Goal: Task Accomplishment & Management: Manage account settings

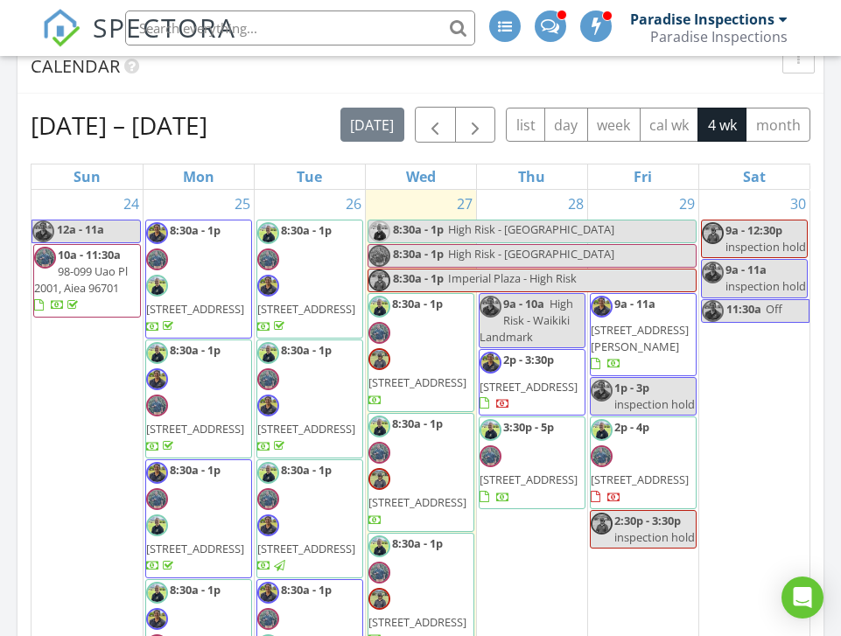
scroll to position [247, 0]
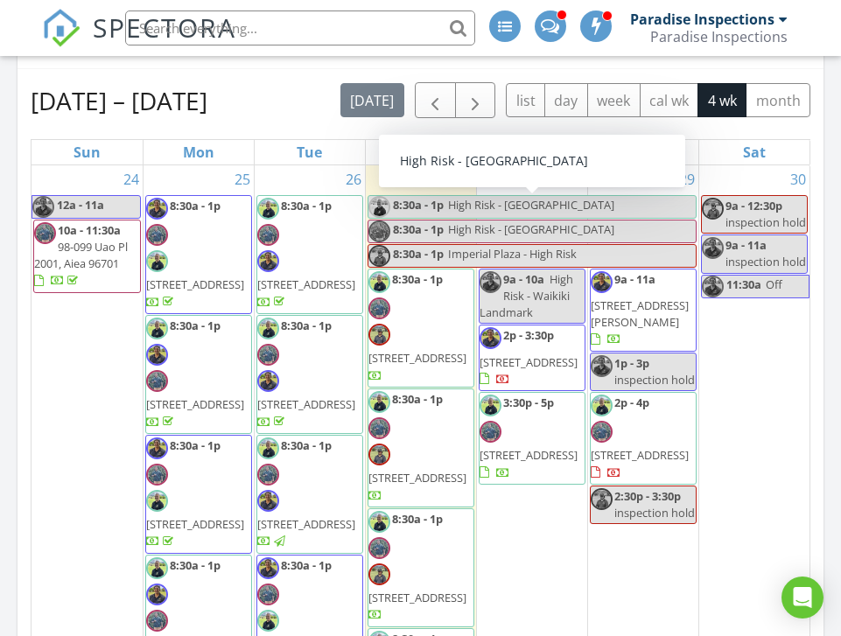
click at [402, 205] on span "8:30a - 1p" at bounding box center [418, 207] width 53 height 22
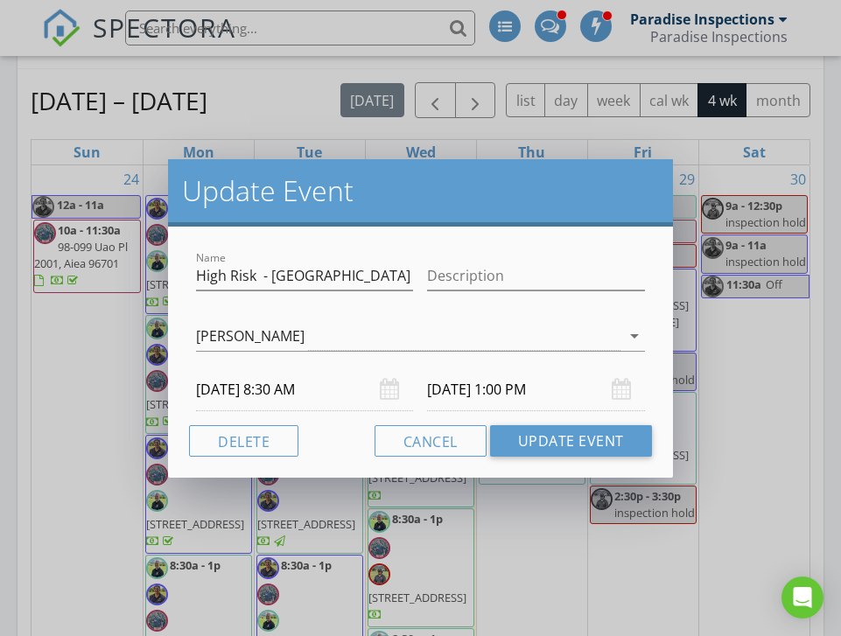
click at [313, 387] on input "[DATE] 8:30 AM" at bounding box center [304, 390] width 217 height 43
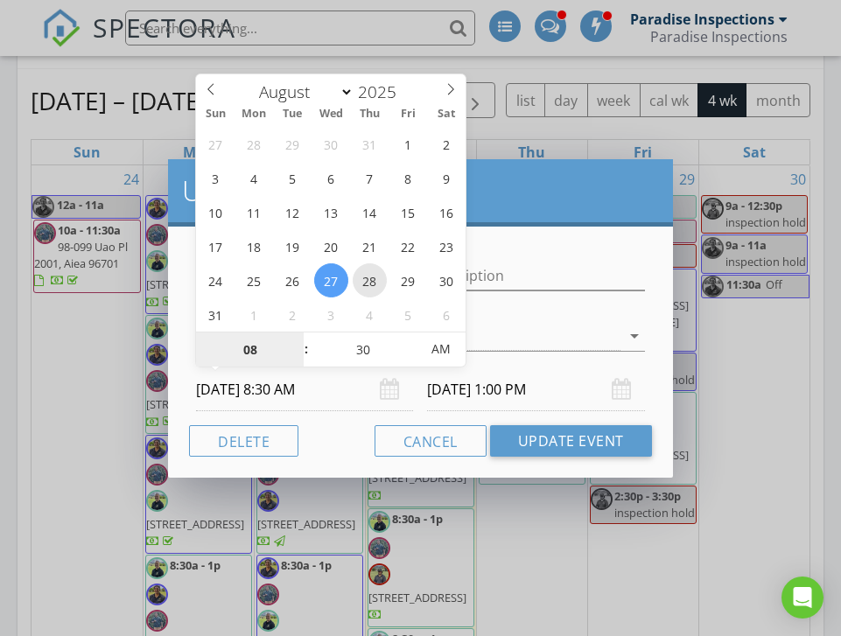
type input "[DATE] 8:30 AM"
click at [338, 442] on div "Cancel Update Event" at bounding box center [420, 441] width 463 height 32
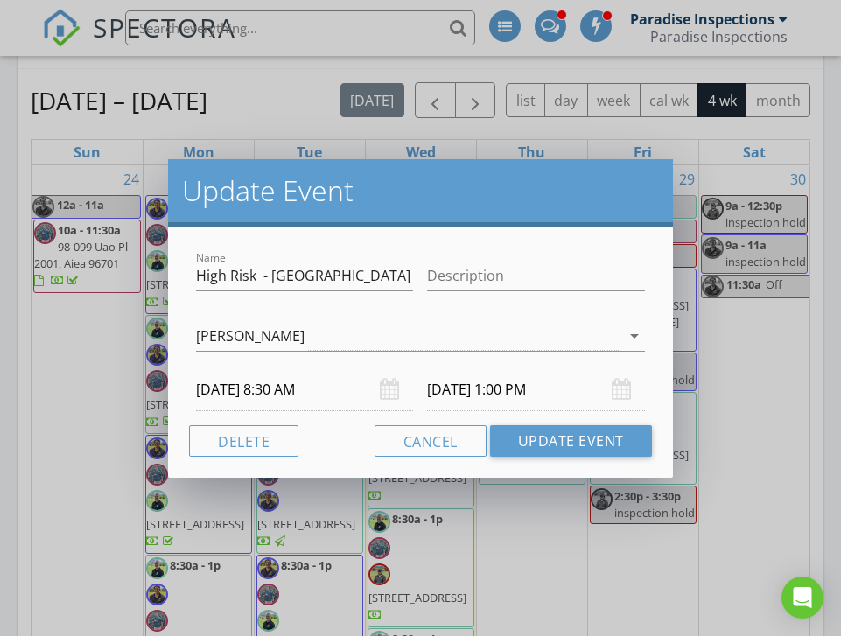
click at [475, 383] on input "[DATE] 1:00 PM" at bounding box center [535, 390] width 217 height 43
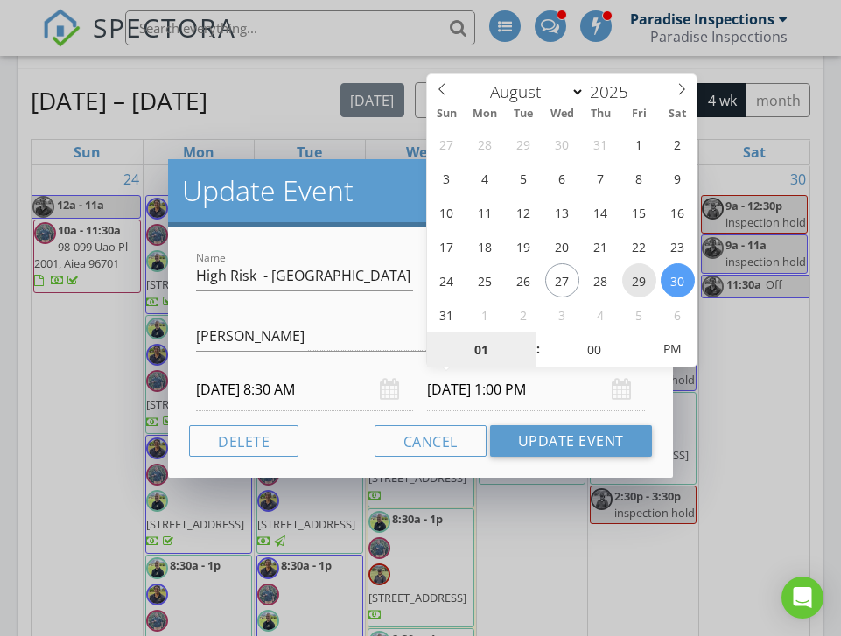
type input "[DATE] 1:00 PM"
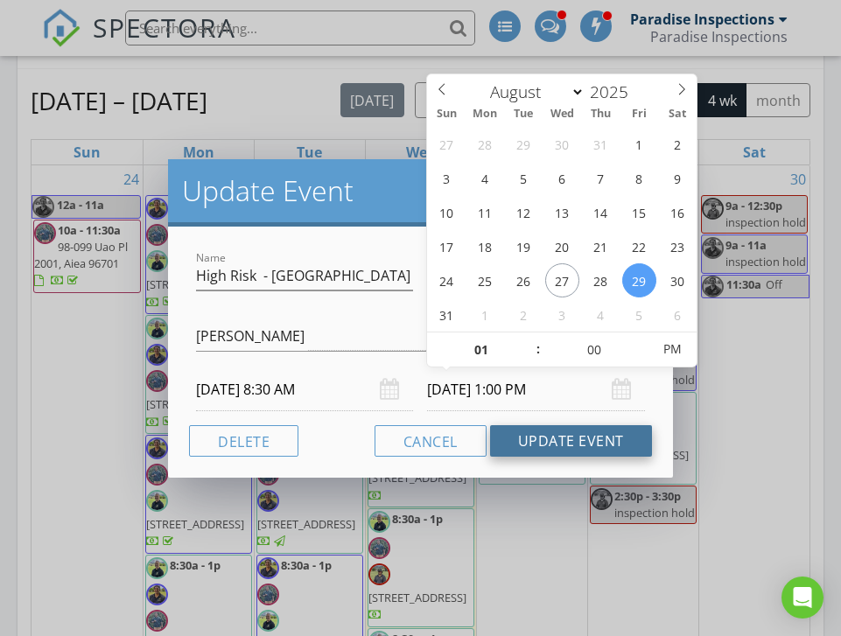
click at [560, 435] on button "Update Event" at bounding box center [571, 441] width 162 height 32
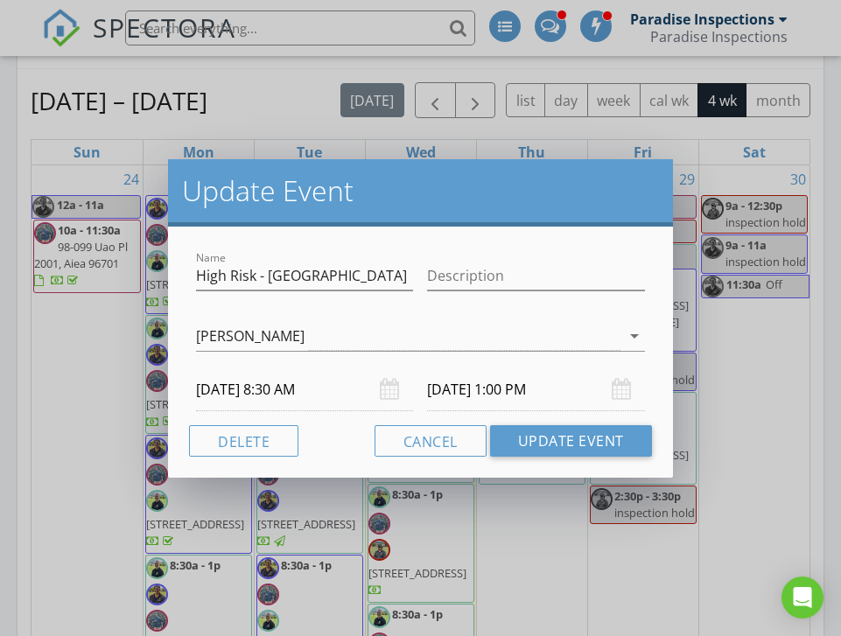
click at [328, 377] on input "[DATE] 8:30 AM" at bounding box center [304, 390] width 217 height 43
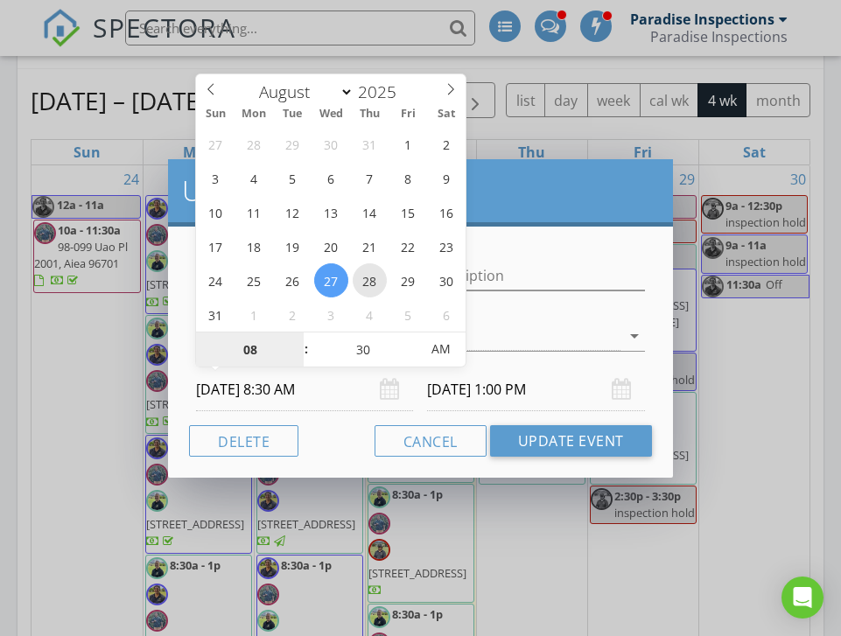
type input "[DATE] 8:30 AM"
click at [508, 379] on input "[DATE] 1:00 PM" at bounding box center [535, 390] width 217 height 43
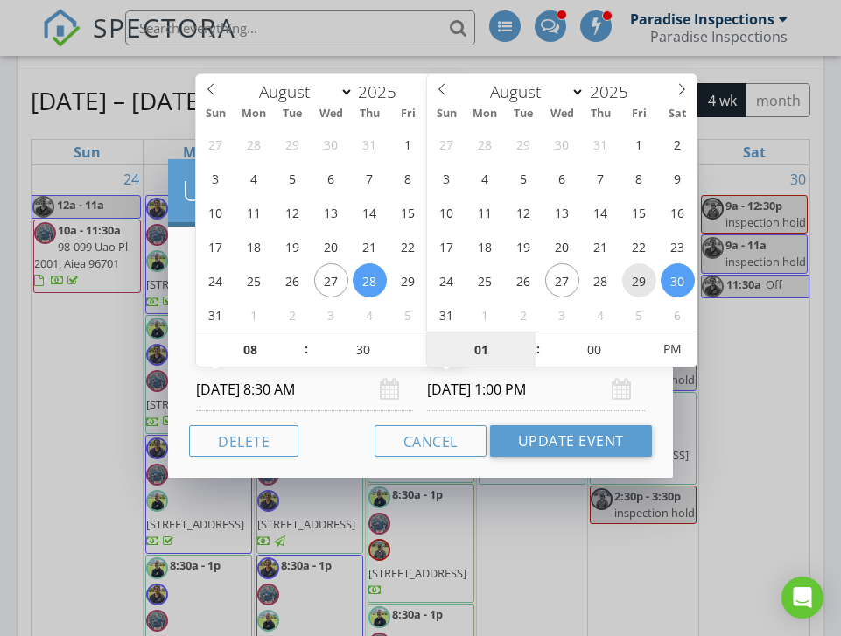
type input "[DATE] 1:00 PM"
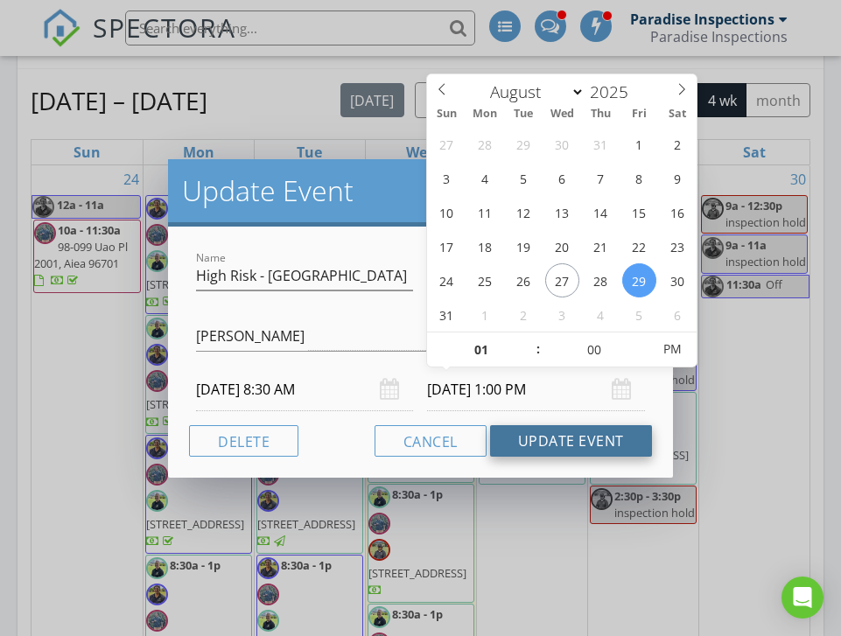
click at [587, 450] on button "Update Event" at bounding box center [571, 441] width 162 height 32
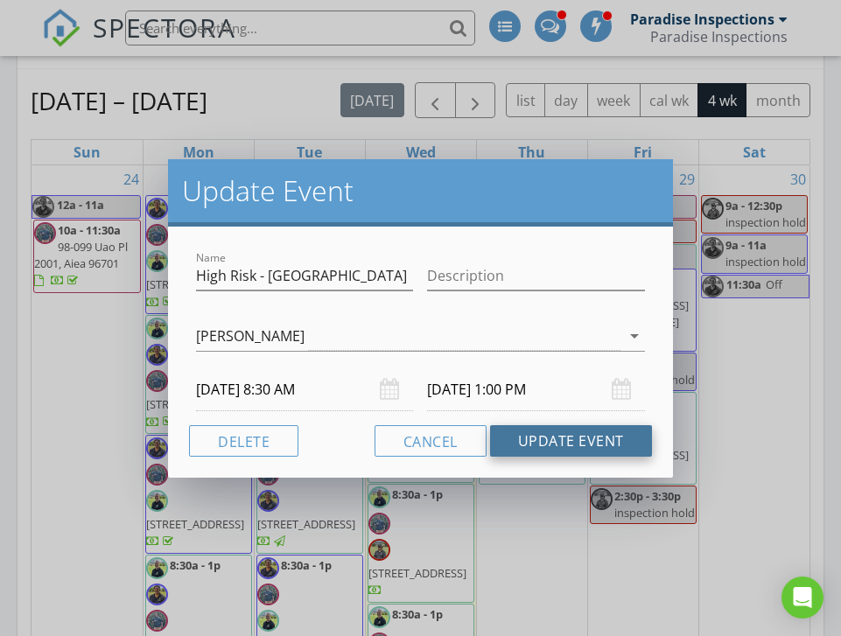
click at [587, 450] on button "Update Event" at bounding box center [571, 441] width 162 height 32
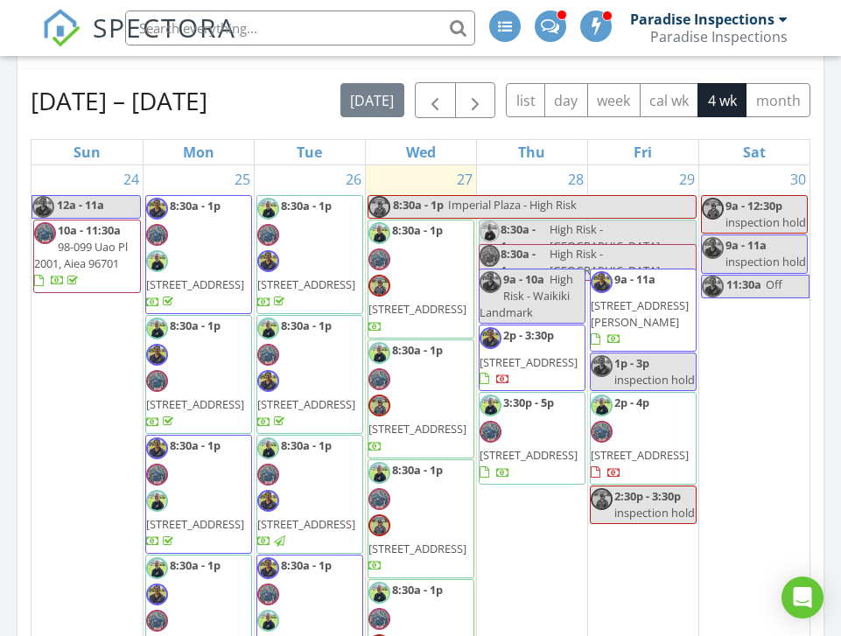
select select "7"
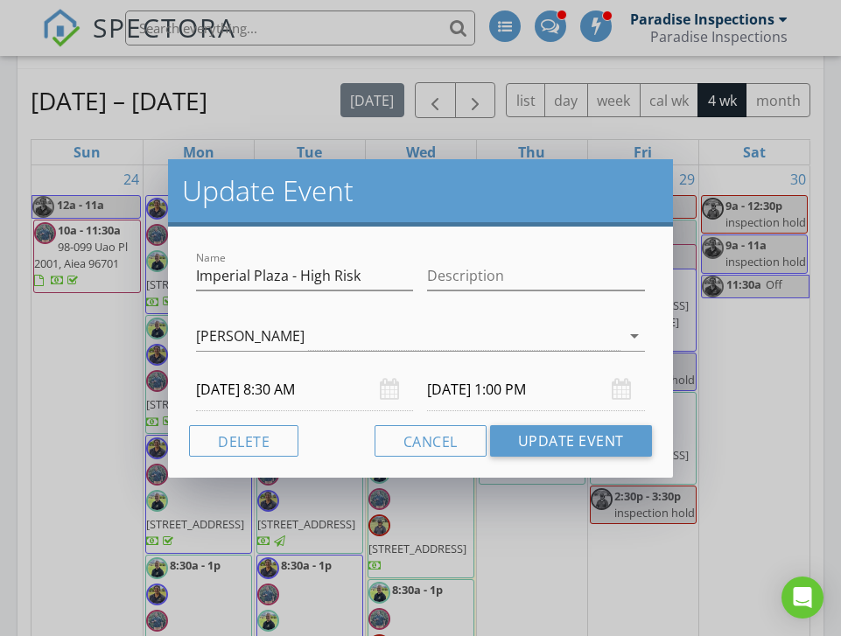
click at [342, 383] on input "[DATE] 8:30 AM" at bounding box center [304, 390] width 217 height 43
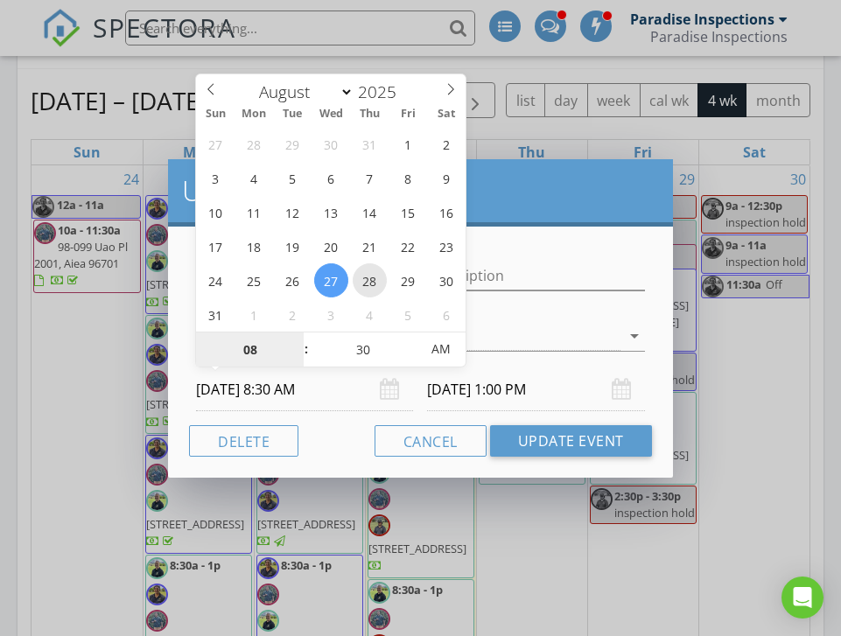
type input "[DATE] 8:30 AM"
click at [456, 377] on input "[DATE] 1:00 PM" at bounding box center [535, 390] width 217 height 43
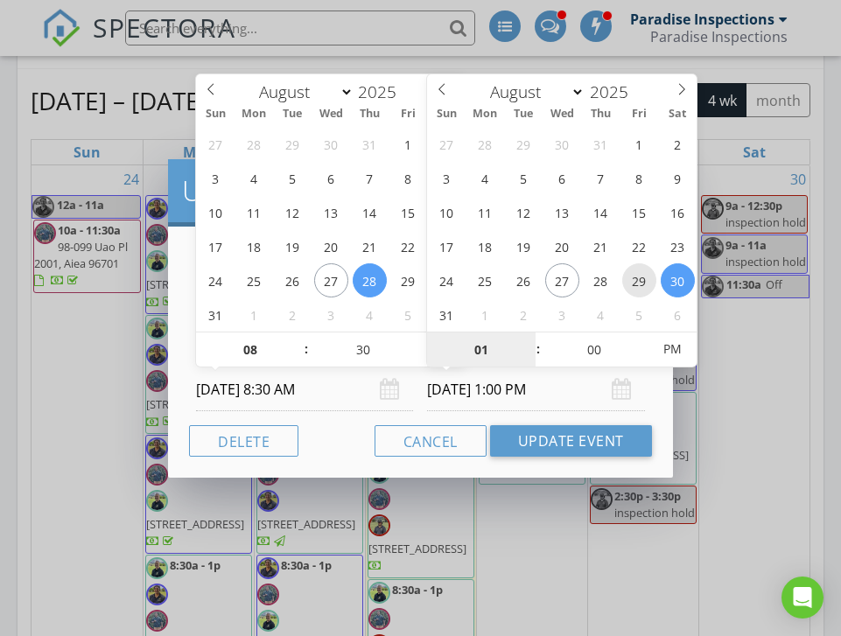
type input "[DATE] 1:00 PM"
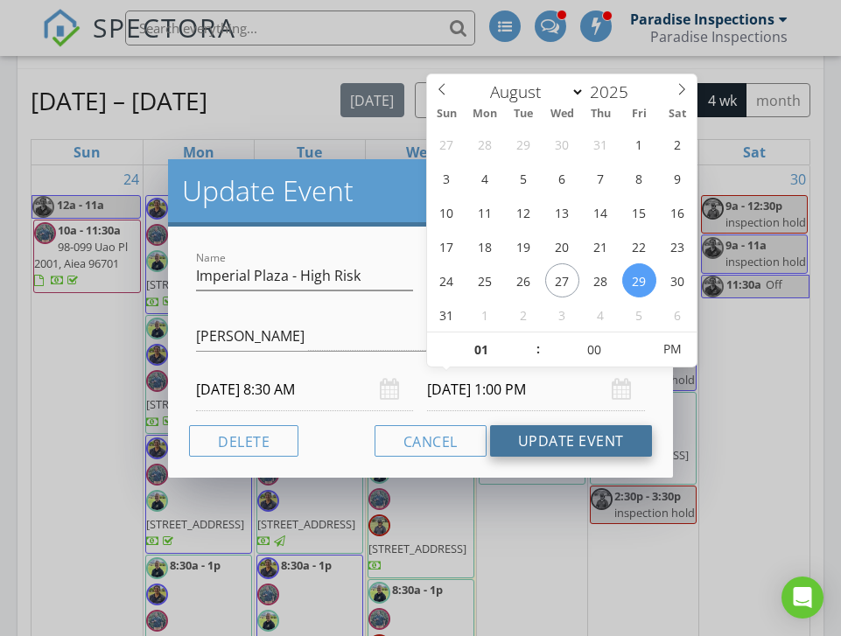
click at [559, 434] on button "Update Event" at bounding box center [571, 441] width 162 height 32
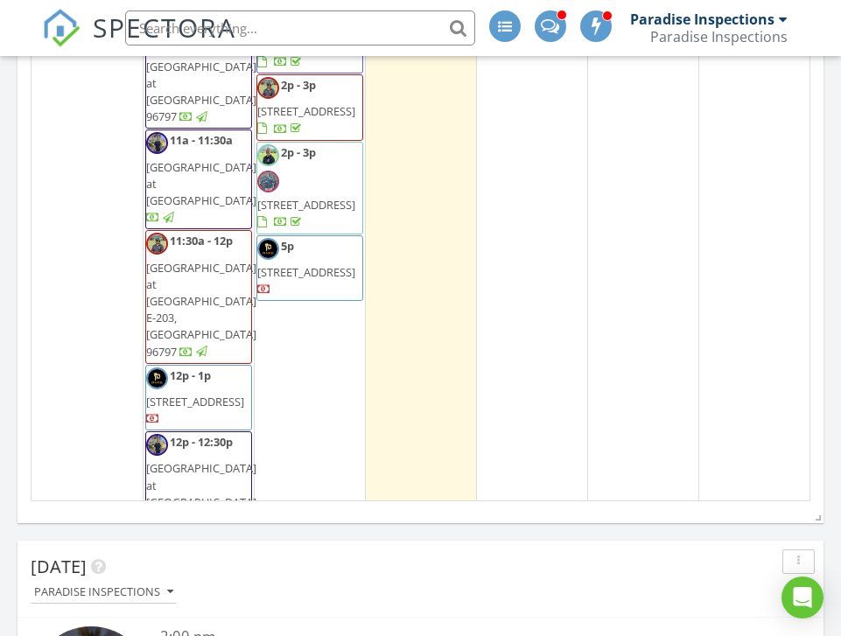
scroll to position [777, 0]
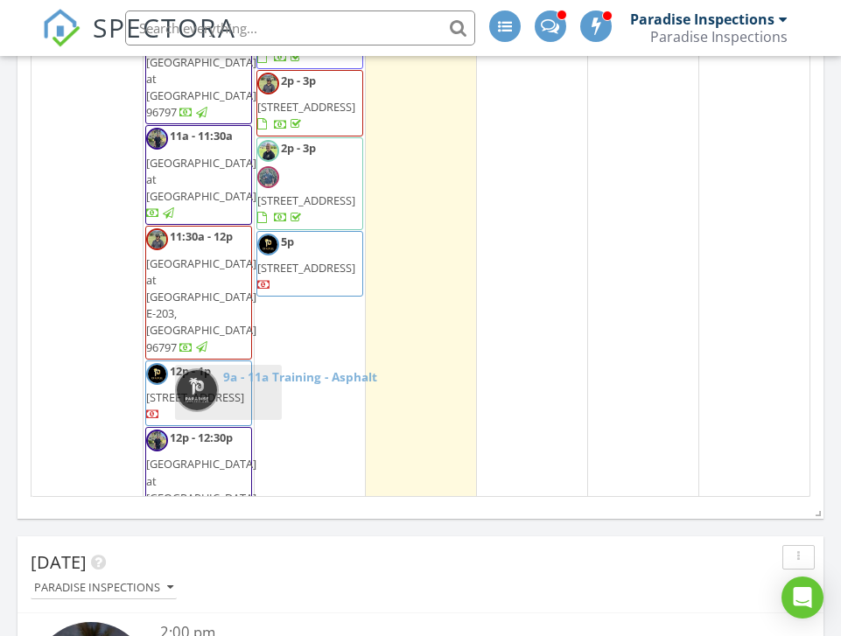
drag, startPoint x: 433, startPoint y: 435, endPoint x: 235, endPoint y: 402, distance: 200.6
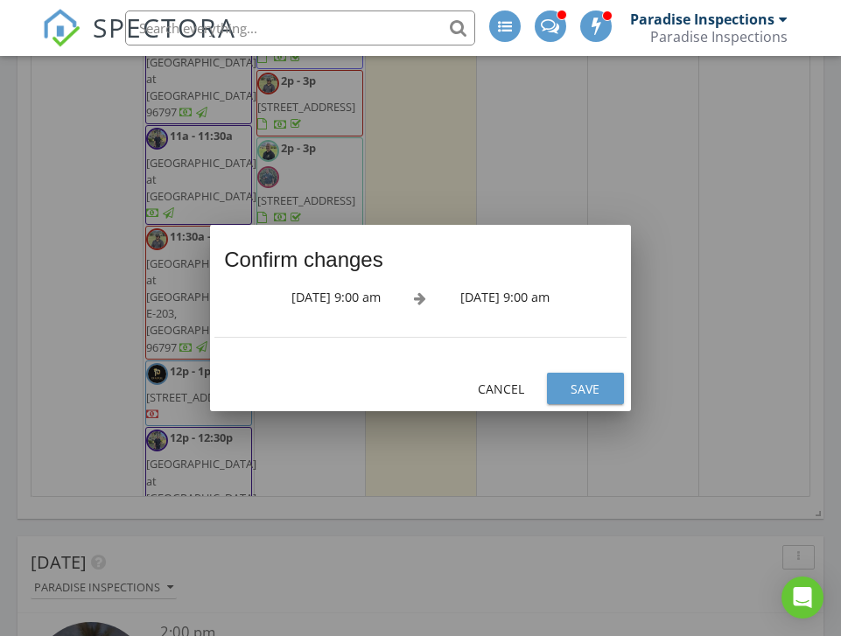
click at [577, 404] on button "Save" at bounding box center [585, 389] width 77 height 32
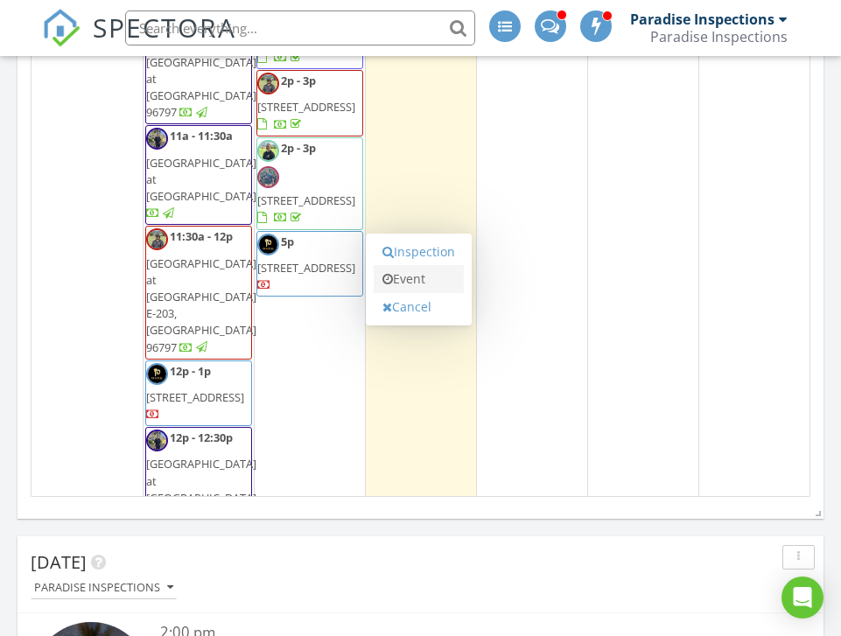
click at [416, 281] on link "Event" at bounding box center [419, 279] width 90 height 28
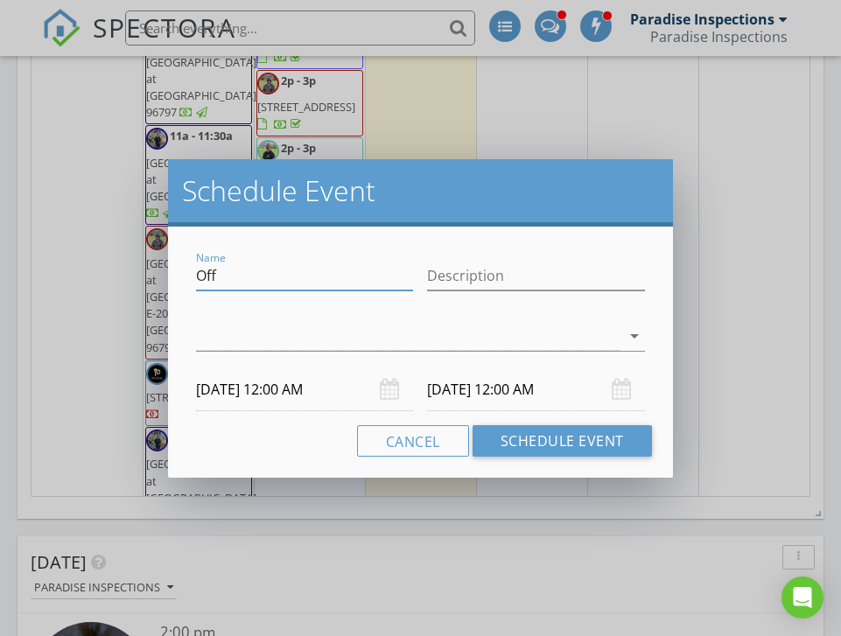
drag, startPoint x: 351, startPoint y: 278, endPoint x: 109, endPoint y: 265, distance: 242.8
click at [109, 265] on div "Schedule Event Name Off Description arrow_drop_down [DATE] 12:00 AM [DATE] 12:0…" at bounding box center [420, 318] width 841 height 636
type input "T"
drag, startPoint x: 162, startPoint y: 301, endPoint x: 283, endPoint y: 327, distance: 123.6
click at [283, 327] on div at bounding box center [408, 336] width 425 height 29
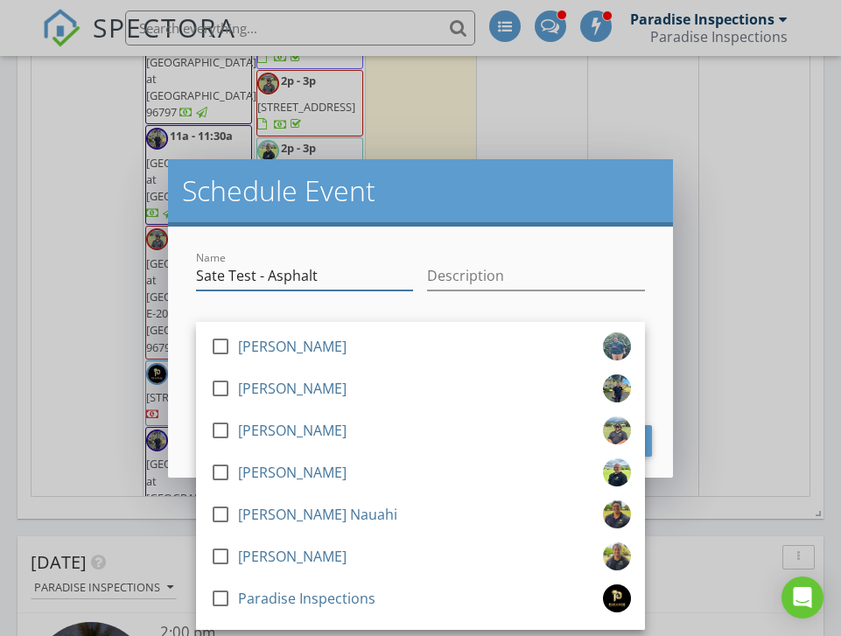
click at [331, 278] on input "Sate Test - Asphalt" at bounding box center [304, 276] width 217 height 29
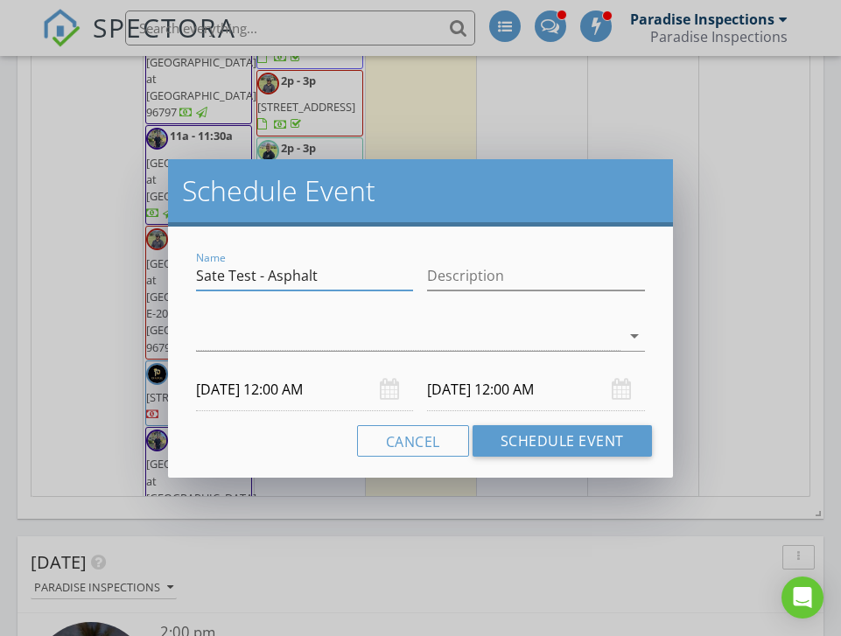
click at [227, 273] on input "Sate Test - Asphalt" at bounding box center [304, 276] width 217 height 29
type input "Sate Certification Test - Asphalt"
click at [327, 345] on div at bounding box center [408, 336] width 425 height 29
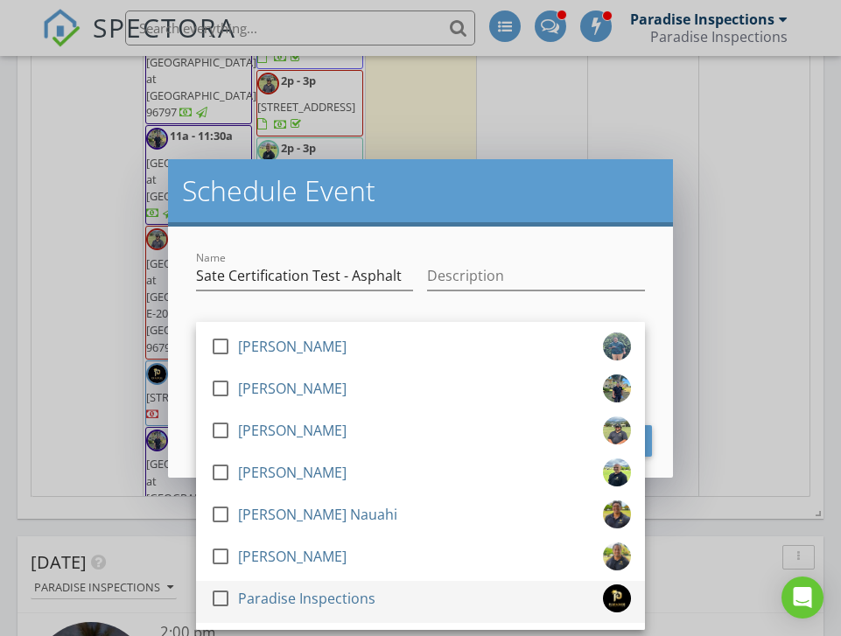
click at [293, 586] on div "Paradise Inspections" at bounding box center [306, 599] width 137 height 28
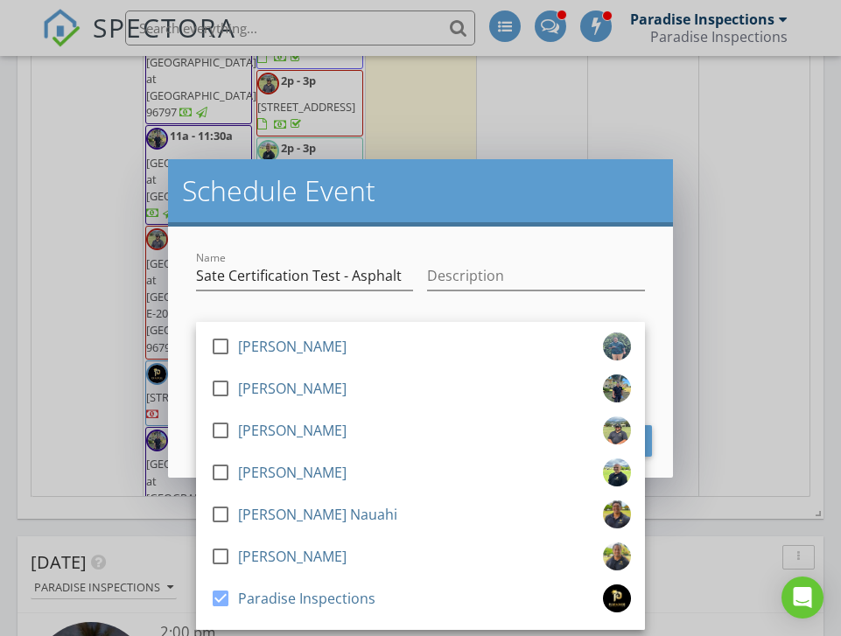
click at [463, 246] on div "Name Sate Certification Test - Asphalt Description check_box_outline_blank Shan…" at bounding box center [420, 352] width 505 height 251
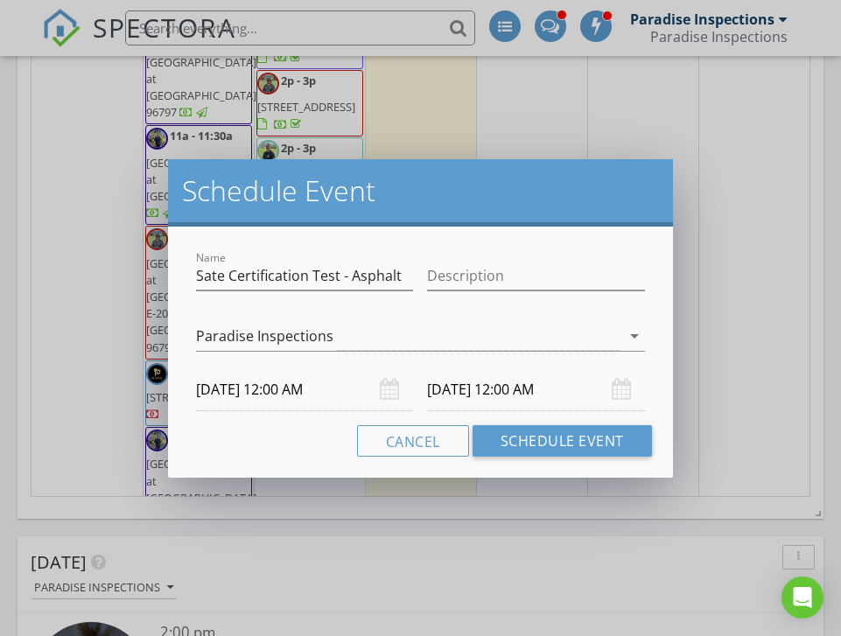
click at [303, 393] on input "[DATE] 12:00 AM" at bounding box center [304, 390] width 217 height 43
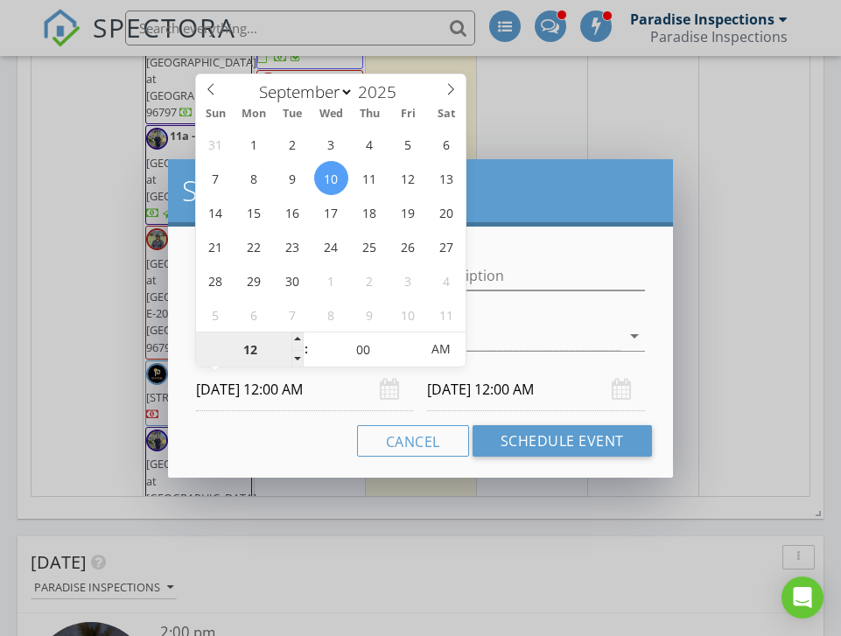
click at [272, 358] on input "12" at bounding box center [250, 350] width 108 height 35
type input "1"
type input "09"
type input "[DATE] 9:00 AM"
click at [285, 452] on div "Cancel Schedule Event" at bounding box center [420, 441] width 463 height 32
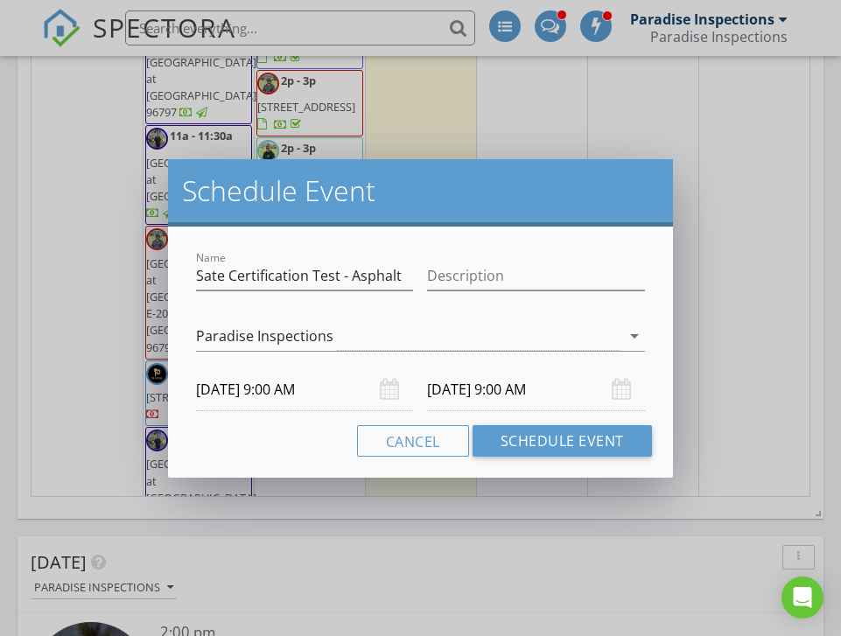
click at [571, 380] on input "[DATE] 9:00 AM" at bounding box center [535, 390] width 217 height 43
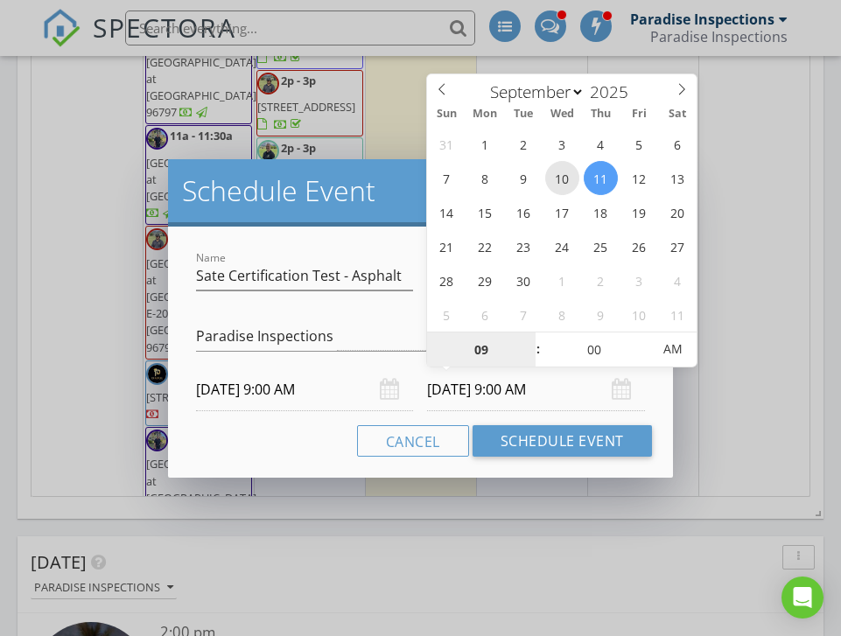
type input "[DATE] 9:00 AM"
type input "11"
type input "[DATE] 11:00 AM"
click at [314, 428] on div "Cancel Schedule Event" at bounding box center [420, 441] width 463 height 32
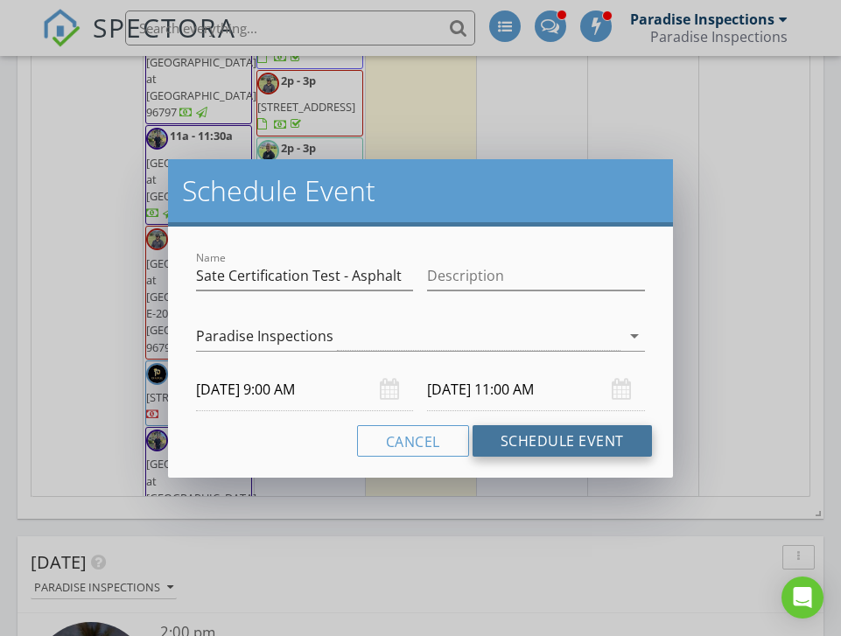
click at [544, 433] on button "Schedule Event" at bounding box center [562, 441] width 179 height 32
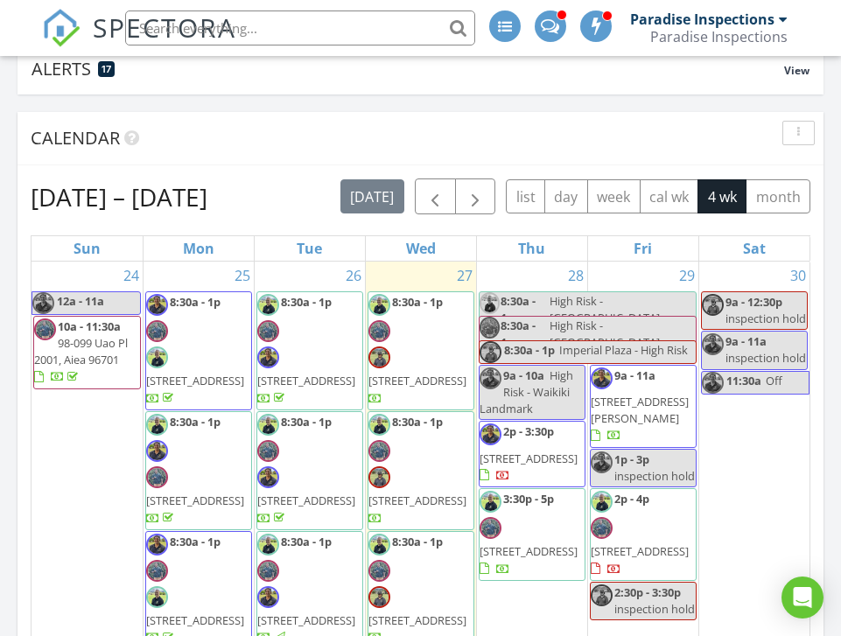
scroll to position [165, 0]
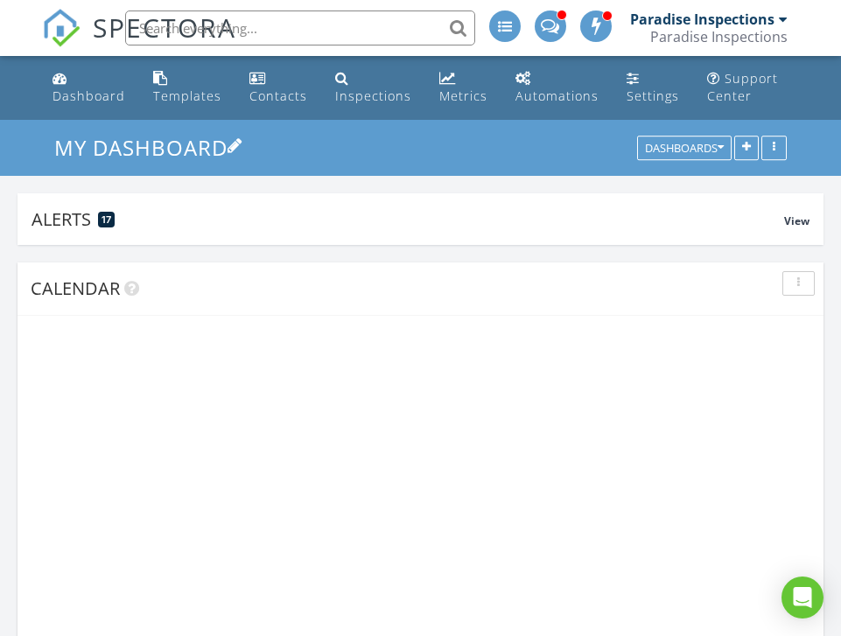
scroll to position [2645, 842]
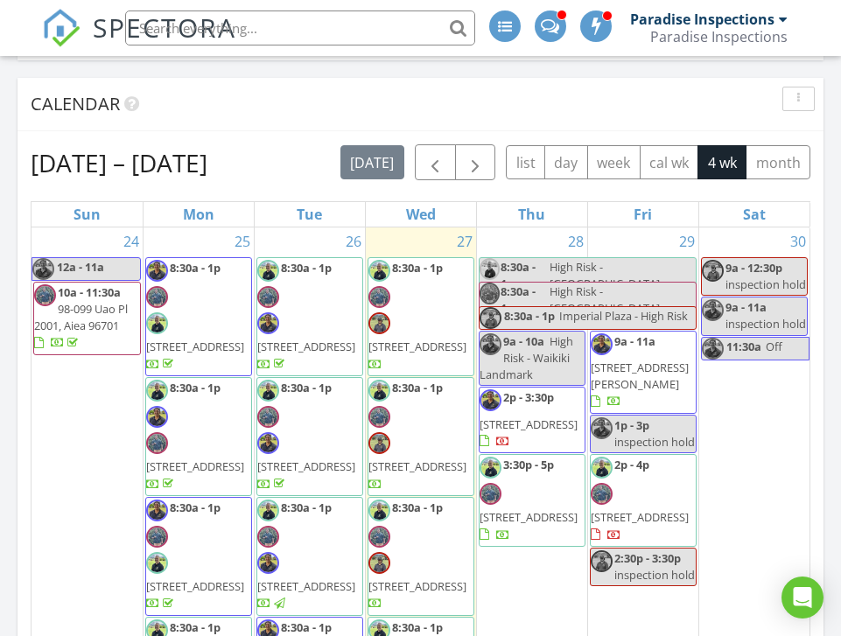
click at [567, 149] on button "day" at bounding box center [567, 162] width 44 height 34
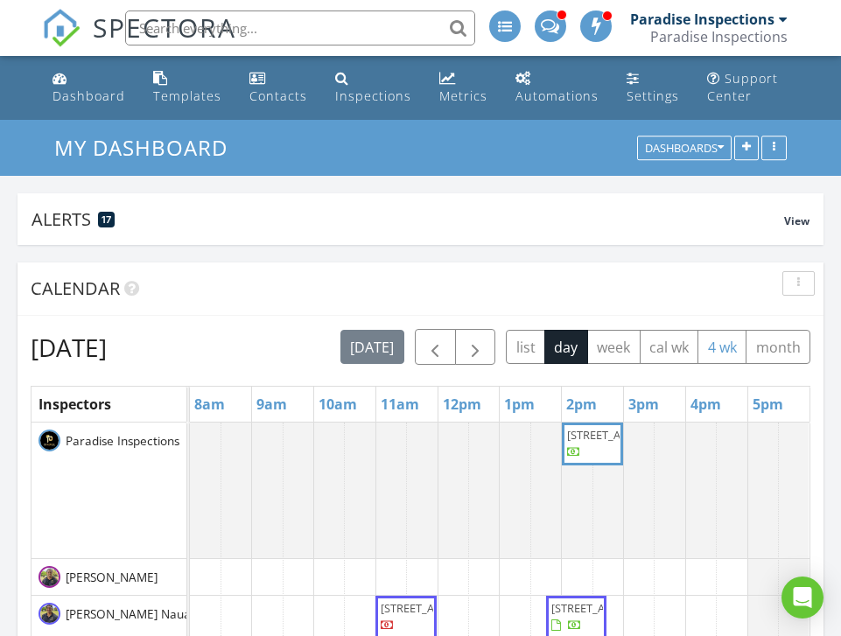
scroll to position [0, 0]
click at [698, 364] on button "4 wk" at bounding box center [722, 347] width 49 height 34
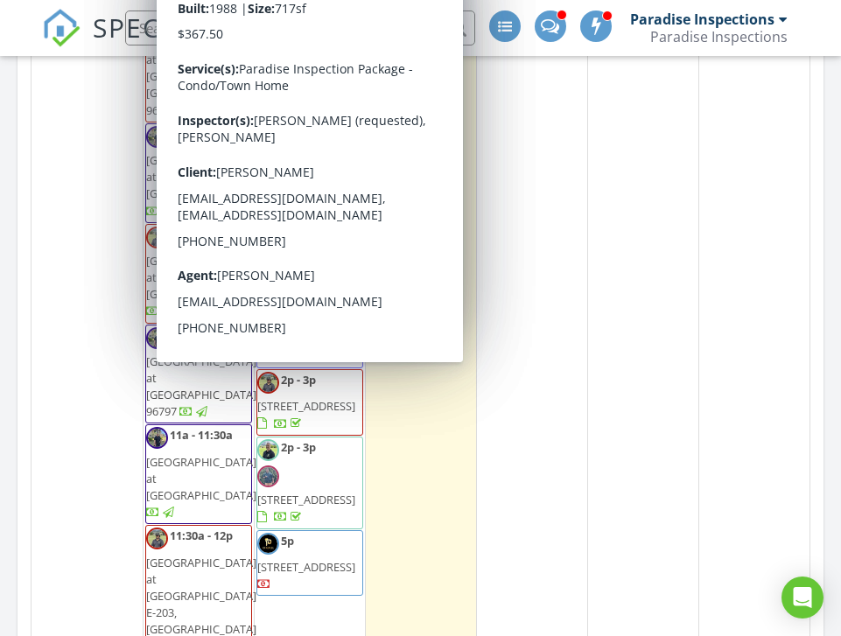
scroll to position [1982, 0]
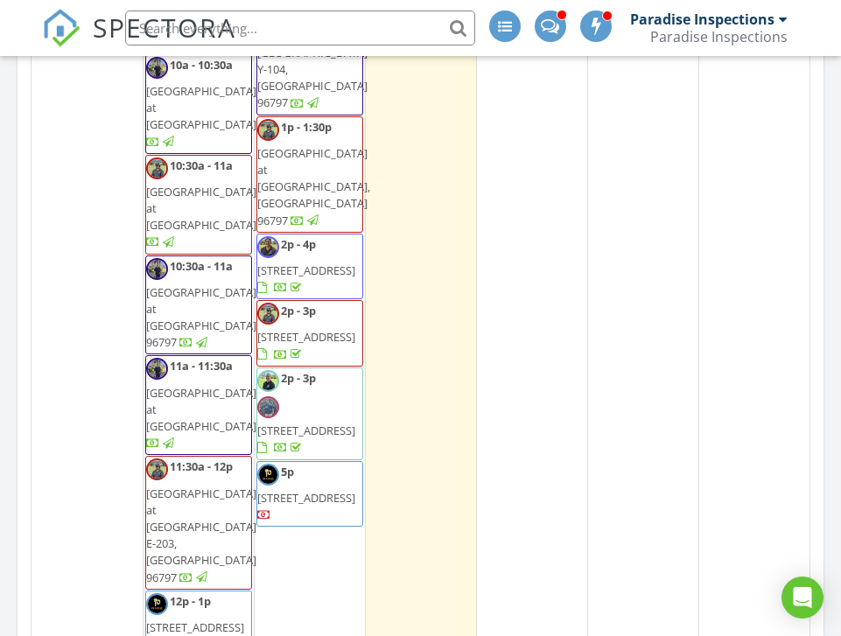
click at [823, 442] on div "Aug 24 – Sep 20, 2025 today list day week cal wk 4 wk month Sun Mon Tue Wed Thu…" at bounding box center [421, 200] width 806 height 971
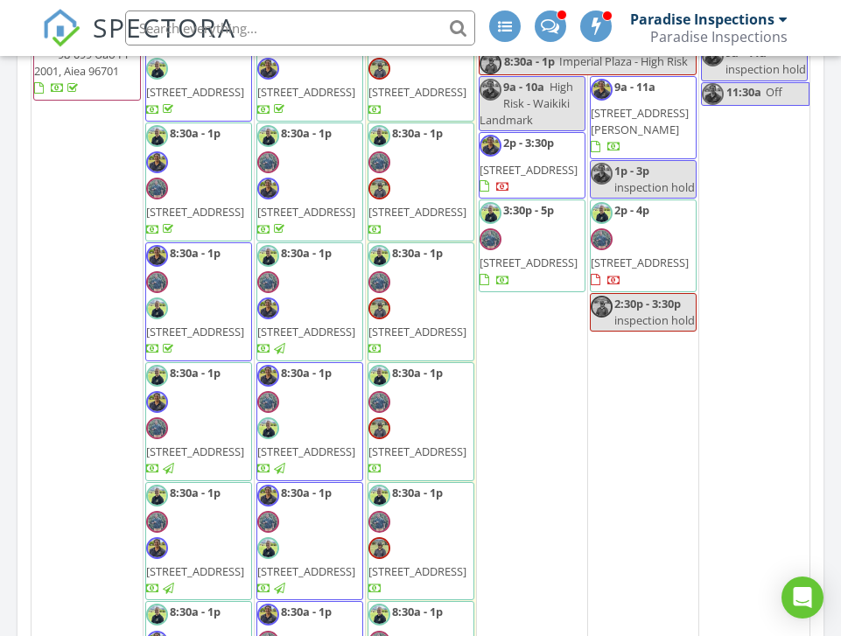
scroll to position [431, 0]
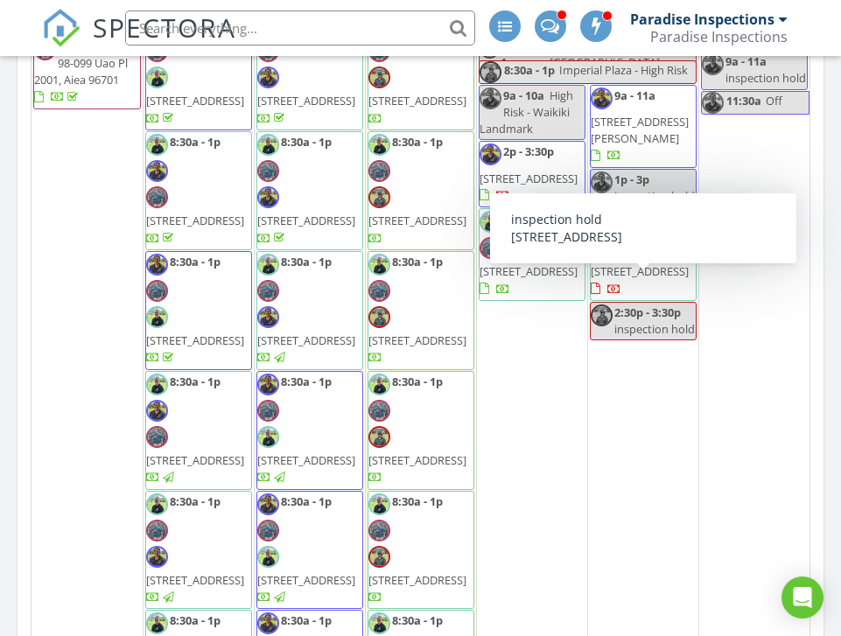
click at [625, 305] on span "2:30p - 3:30p" at bounding box center [648, 313] width 67 height 16
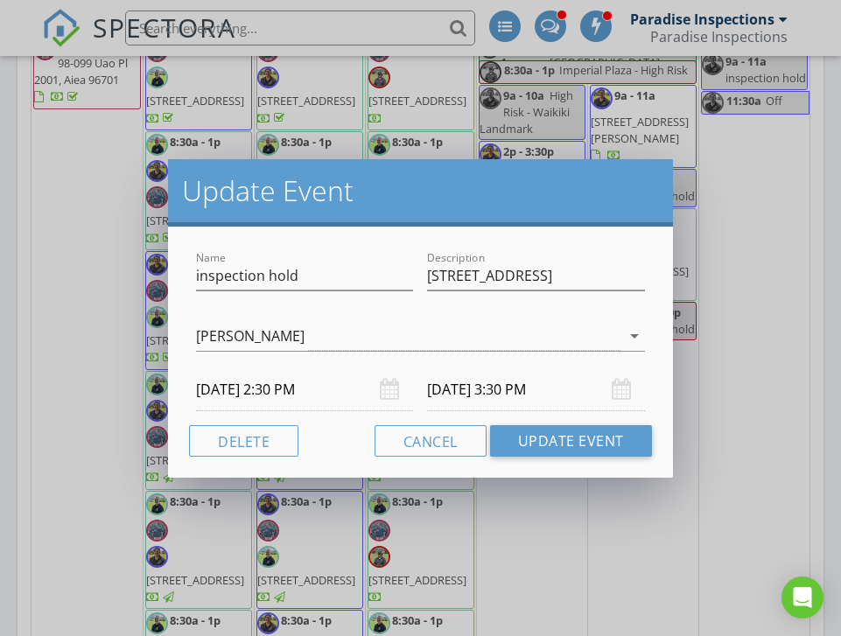
click at [306, 397] on input "08/29/2025 2:30 PM" at bounding box center [304, 390] width 217 height 43
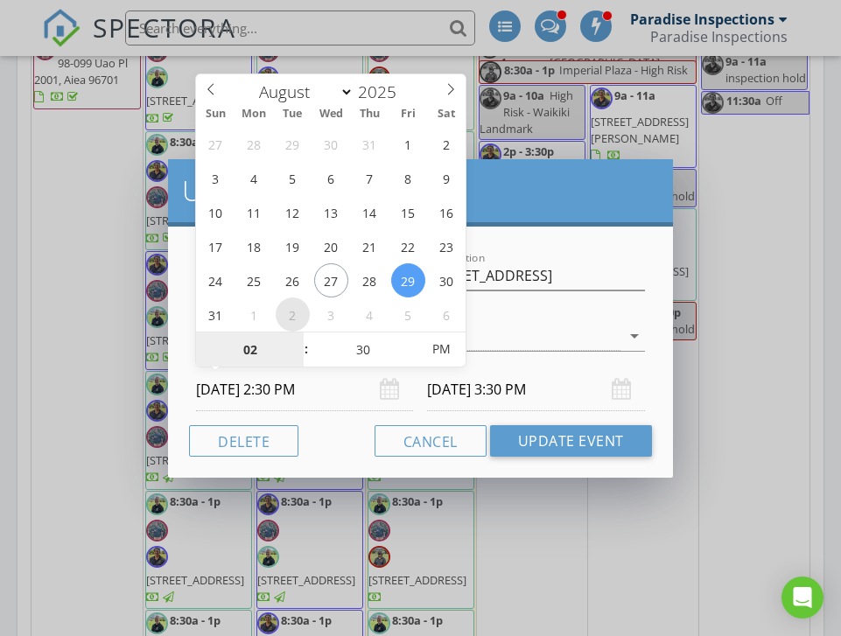
select select "8"
type input "09/02/2025 2:30 PM"
type input "09/02/2025 3:30 PM"
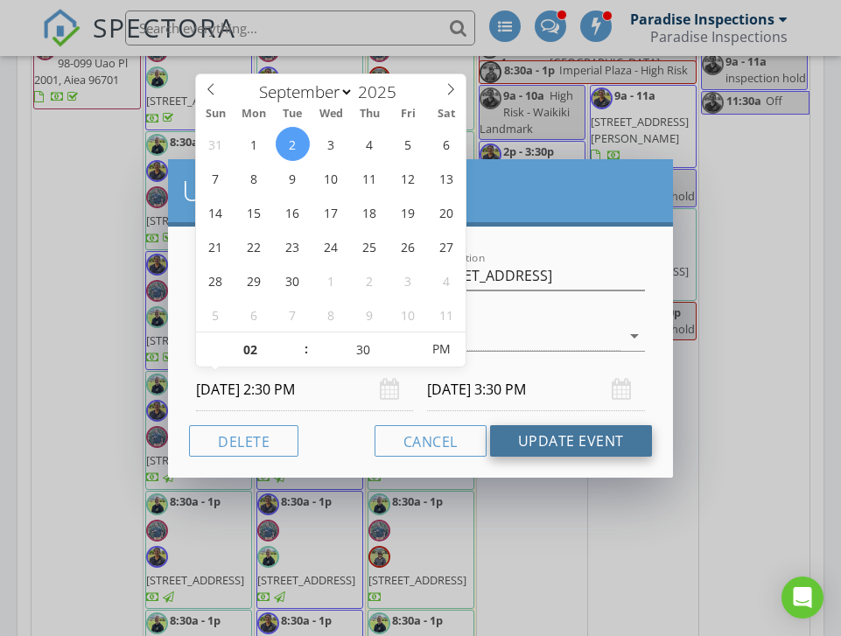
click at [582, 441] on button "Update Event" at bounding box center [571, 441] width 162 height 32
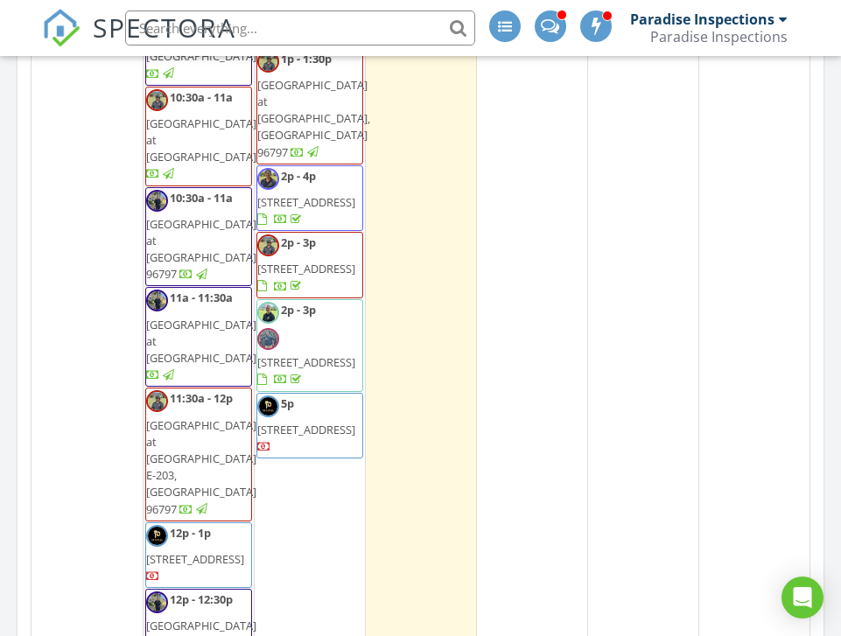
scroll to position [626, 0]
